Goal: Task Accomplishment & Management: Complete application form

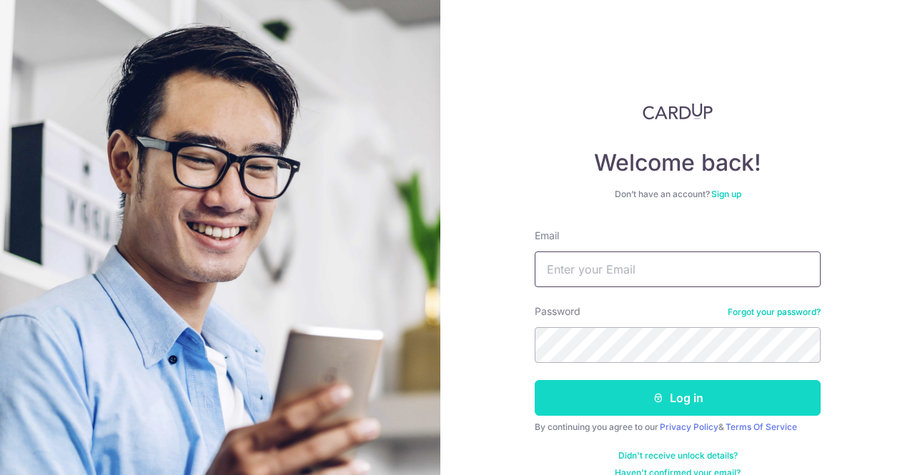
type input "[PERSON_NAME][EMAIL_ADDRESS][PERSON_NAME][DOMAIN_NAME]"
click at [675, 399] on button "Log in" at bounding box center [678, 398] width 286 height 36
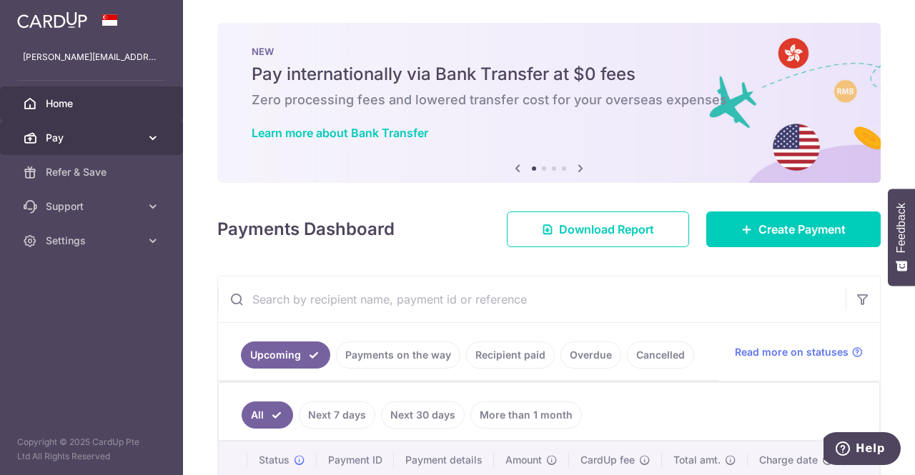
click at [97, 132] on span "Pay" at bounding box center [93, 138] width 94 height 14
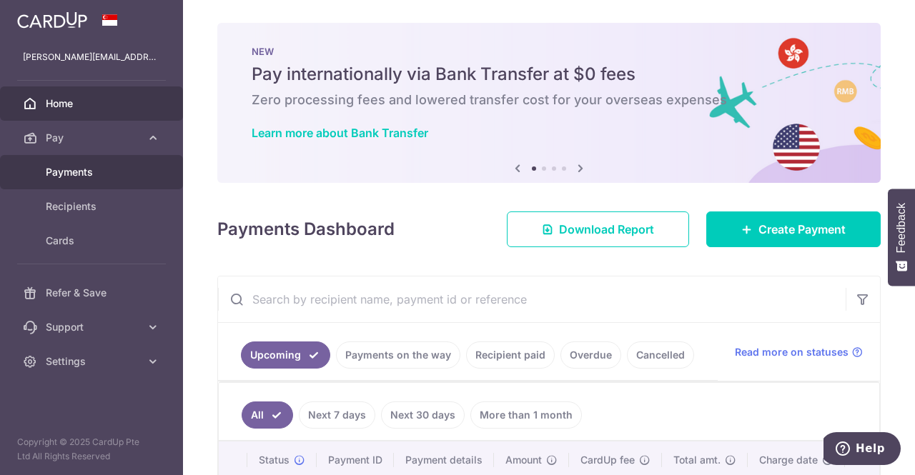
click at [76, 175] on span "Payments" at bounding box center [93, 172] width 94 height 14
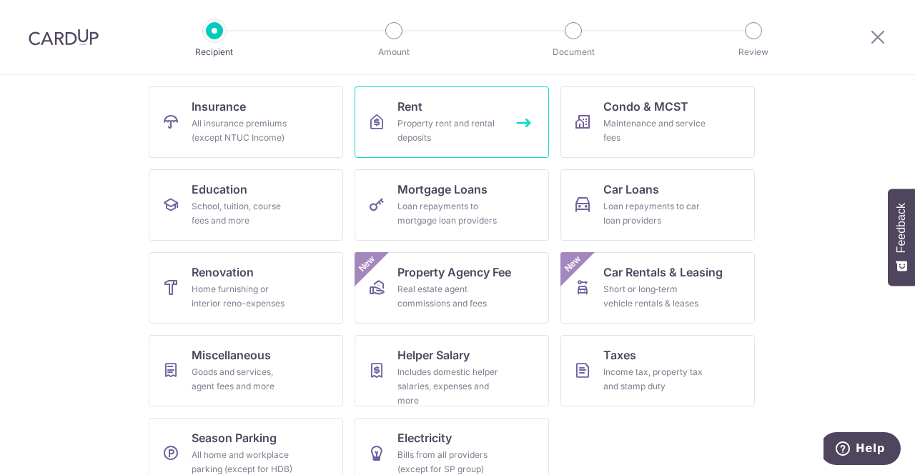
scroll to position [139, 0]
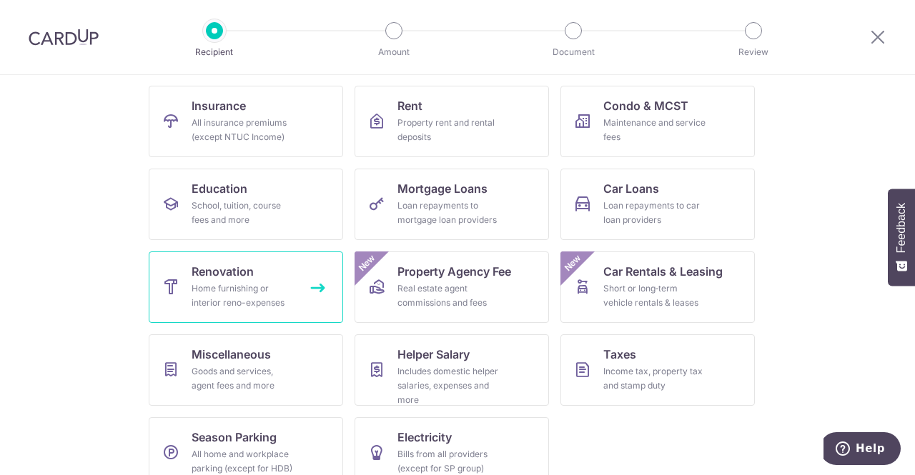
click at [263, 273] on link "Renovation Home furnishing or interior reno-expenses" at bounding box center [246, 287] width 194 height 71
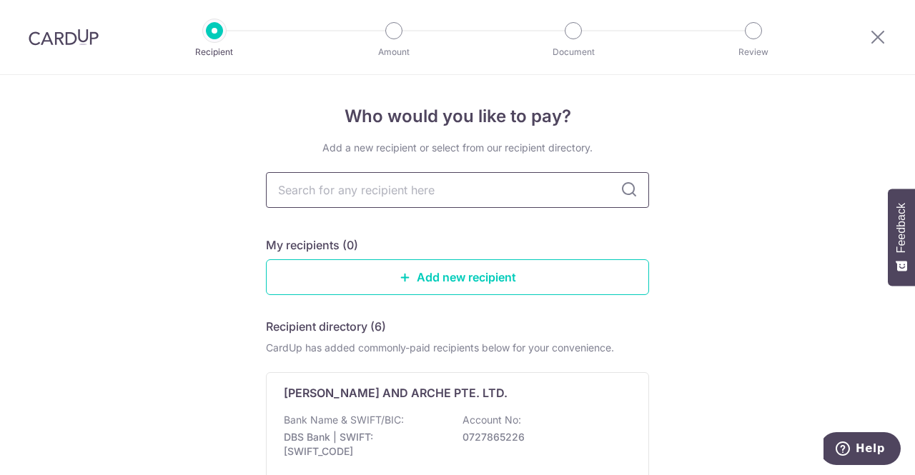
click at [397, 197] on input "text" at bounding box center [457, 190] width 383 height 36
click at [518, 287] on link "Add new recipient" at bounding box center [457, 277] width 383 height 36
